Goal: Transaction & Acquisition: Purchase product/service

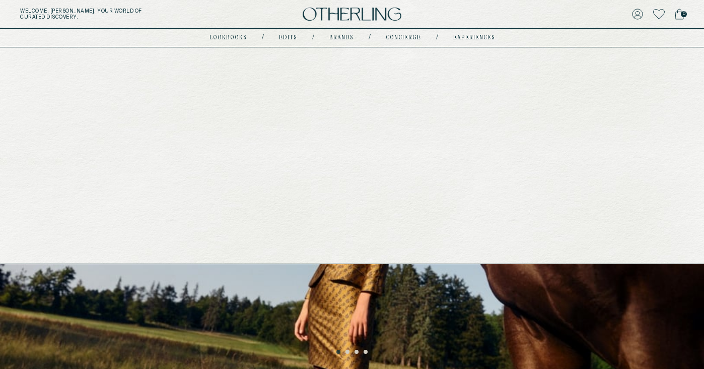
click at [239, 39] on link "lookbooks" at bounding box center [227, 37] width 37 height 5
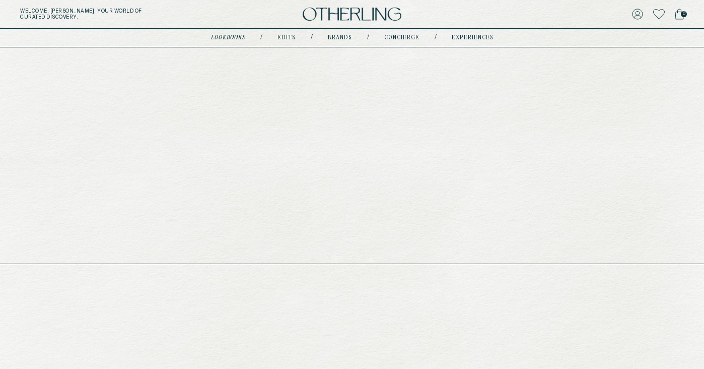
click at [291, 34] on nav "lookbooks / Edits / Brands / concierge / experiences" at bounding box center [352, 38] width 282 height 8
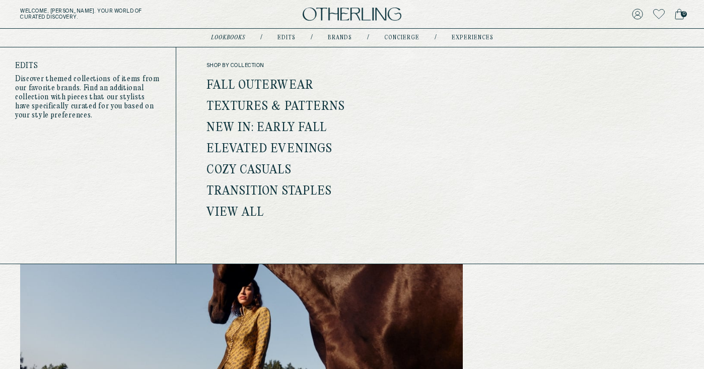
click at [279, 83] on link "Fall Outerwear" at bounding box center [259, 85] width 107 height 13
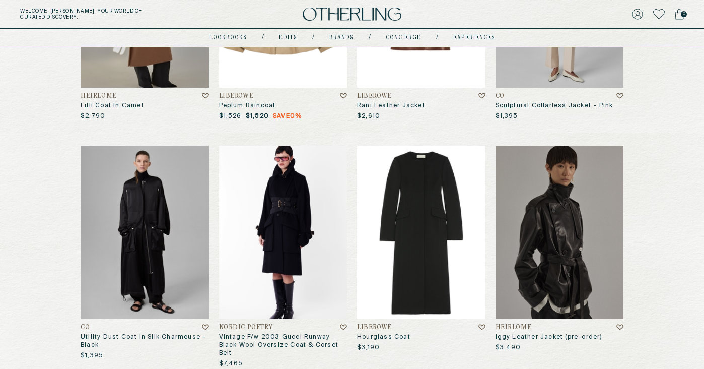
scroll to position [502, 0]
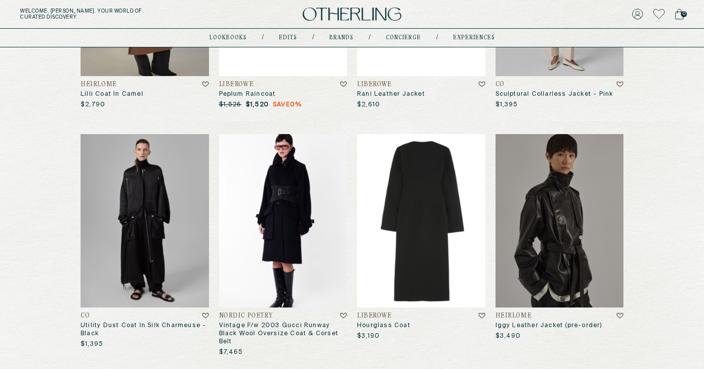
click at [431, 234] on img at bounding box center [421, 220] width 128 height 173
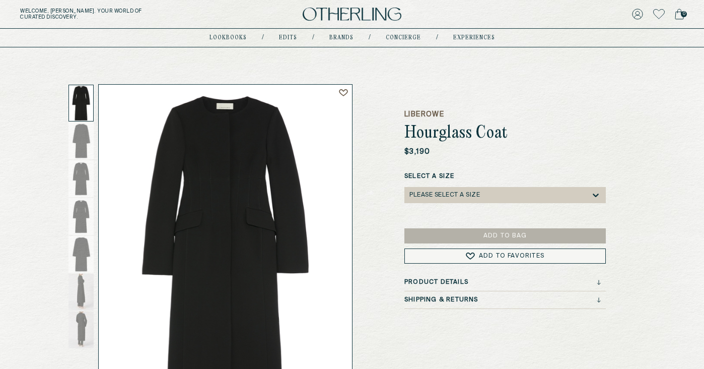
scroll to position [34, 0]
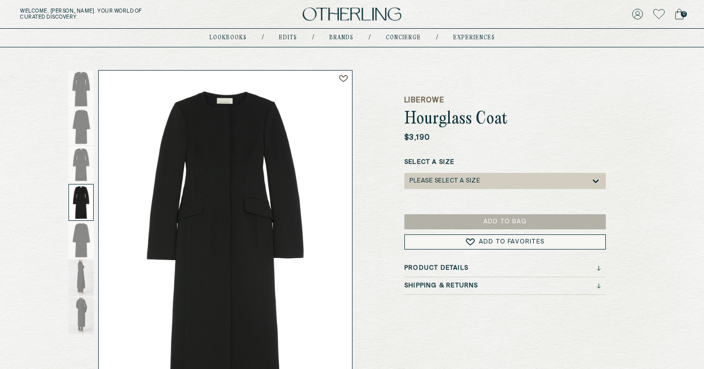
click at [84, 218] on div at bounding box center [80, 202] width 25 height 37
click at [87, 254] on div at bounding box center [80, 240] width 25 height 37
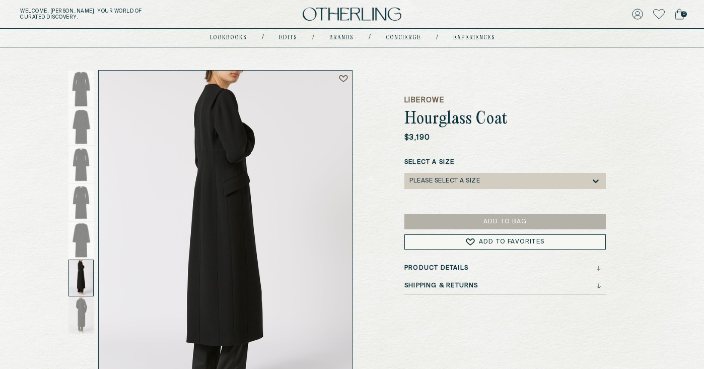
click at [82, 279] on div at bounding box center [80, 277] width 25 height 37
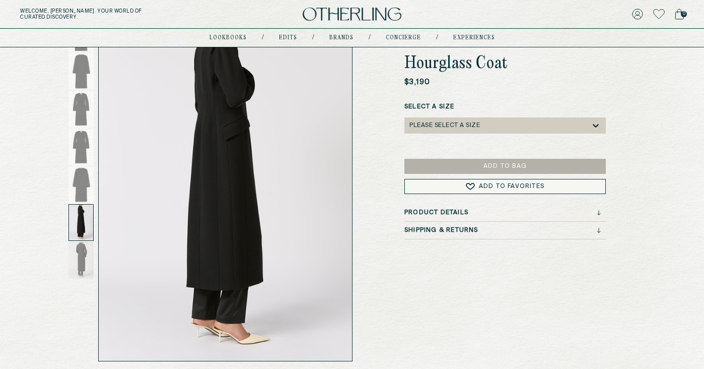
scroll to position [90, 0]
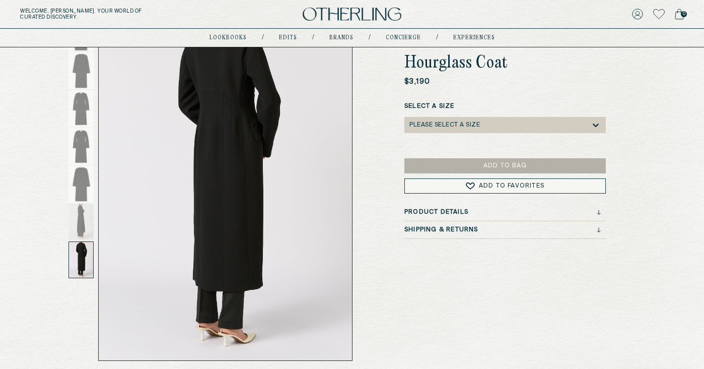
click at [79, 260] on div at bounding box center [80, 259] width 25 height 37
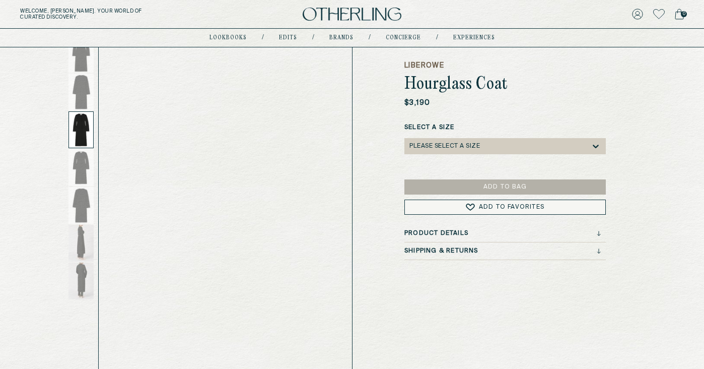
scroll to position [68, 0]
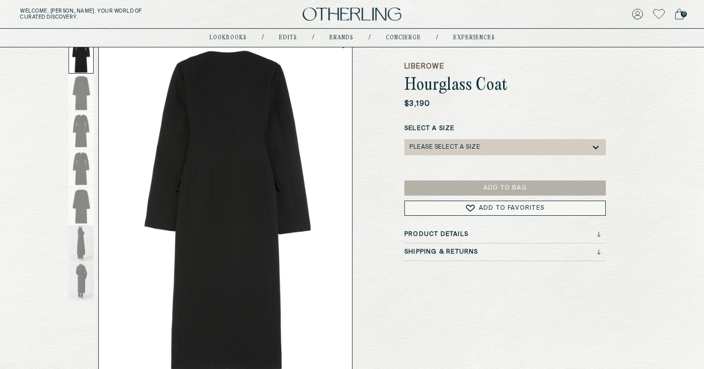
click at [85, 65] on div at bounding box center [80, 55] width 25 height 37
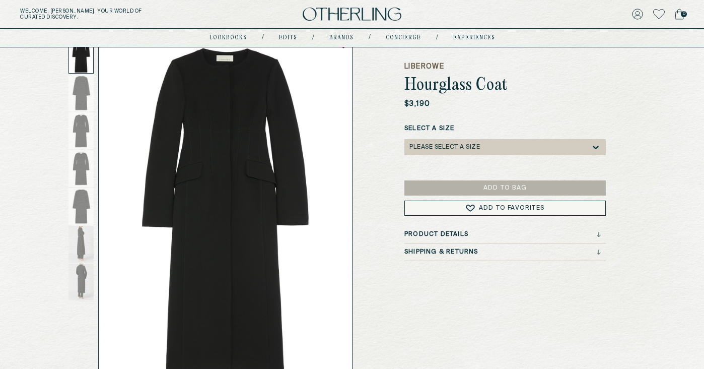
click at [265, 162] on img at bounding box center [225, 209] width 253 height 345
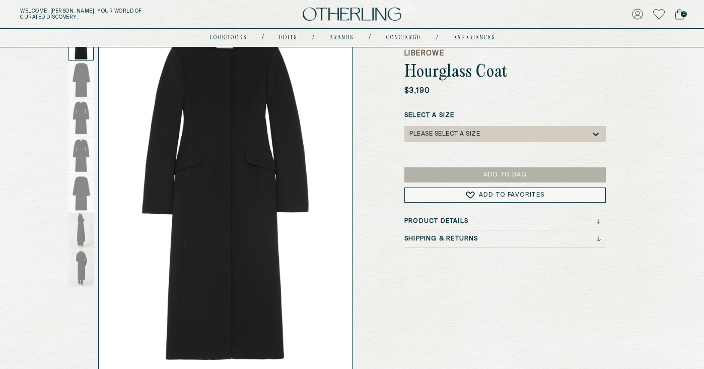
click at [220, 120] on img at bounding box center [225, 196] width 253 height 345
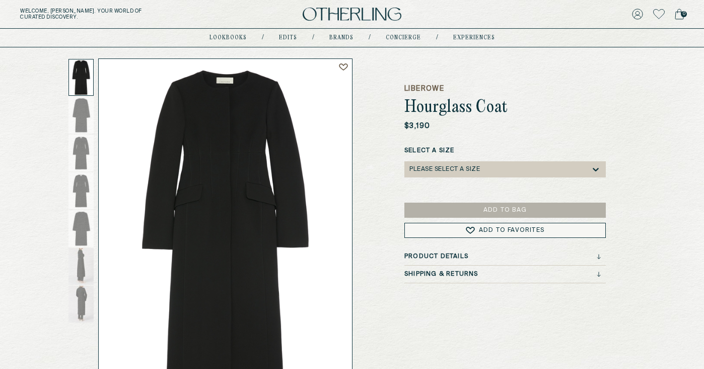
scroll to position [37, 0]
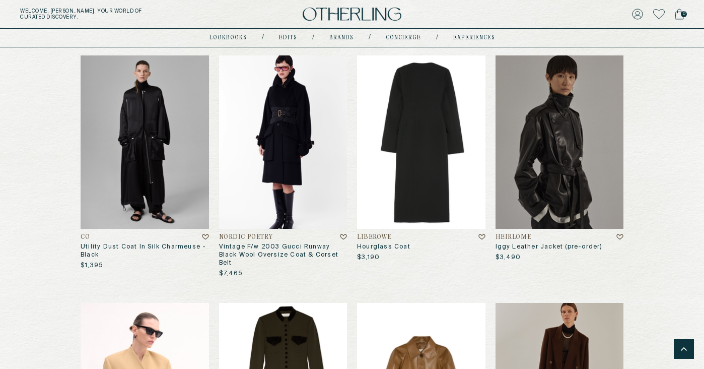
scroll to position [601, 0]
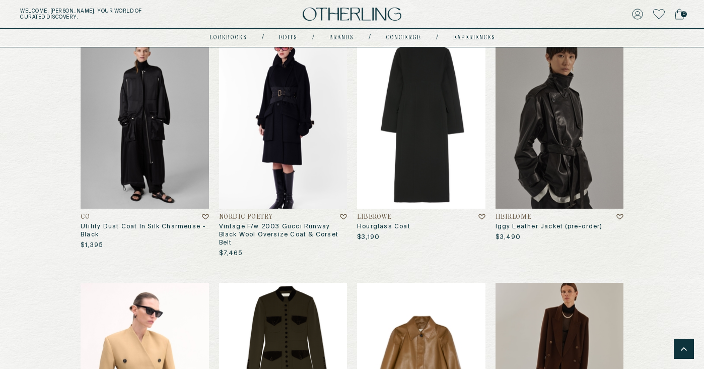
click at [397, 171] on img at bounding box center [421, 121] width 128 height 173
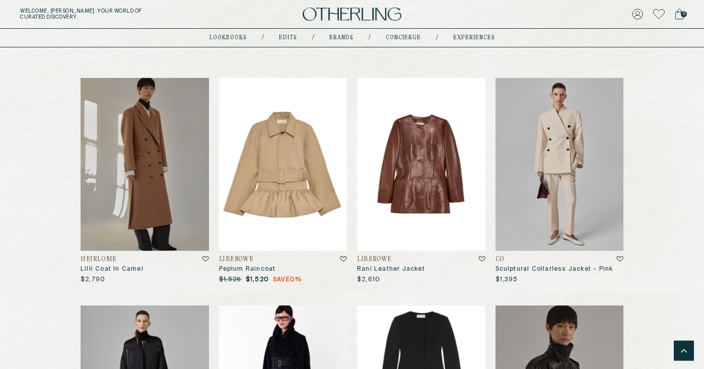
scroll to position [209, 0]
